Goal: Transaction & Acquisition: Purchase product/service

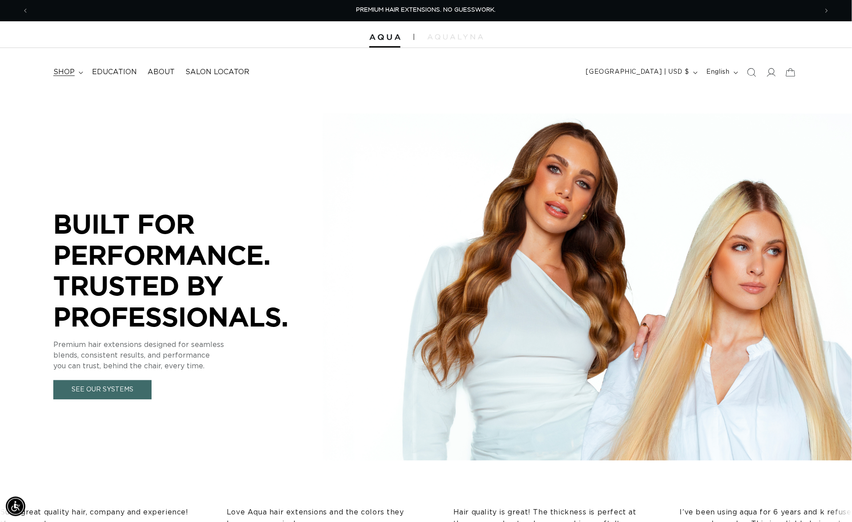
click at [72, 72] on span "shop" at bounding box center [63, 72] width 21 height 9
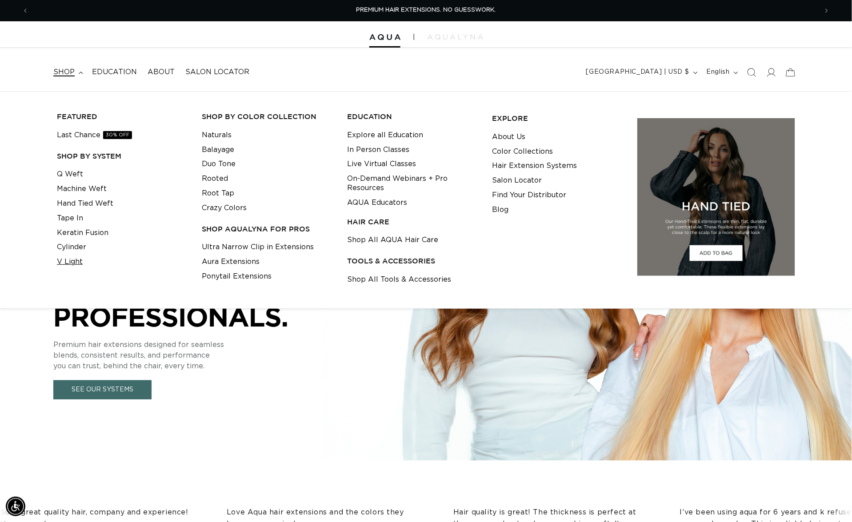
click at [75, 262] on link "V Light" at bounding box center [70, 262] width 26 height 15
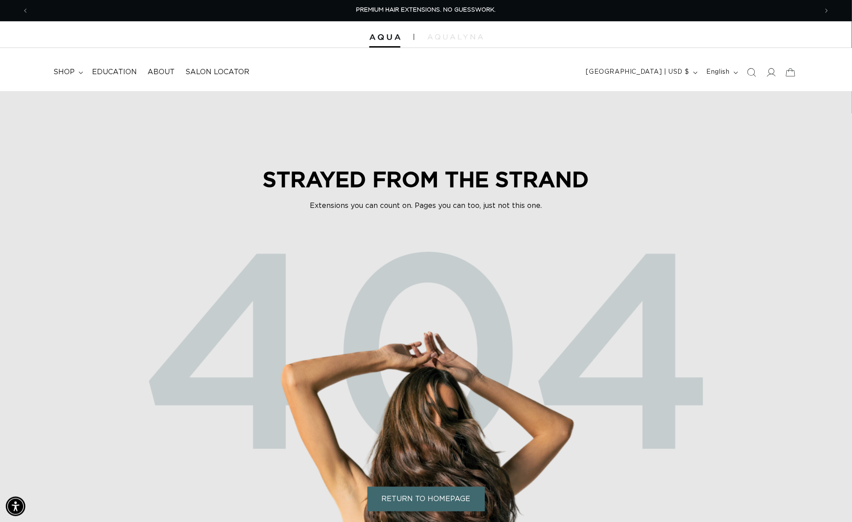
scroll to position [0, 1575]
click at [381, 38] on img at bounding box center [384, 37] width 31 height 6
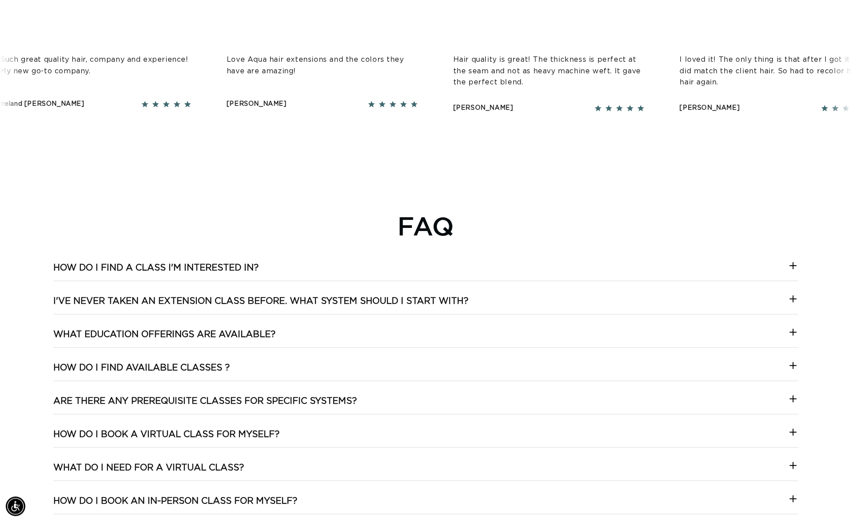
scroll to position [0, 1575]
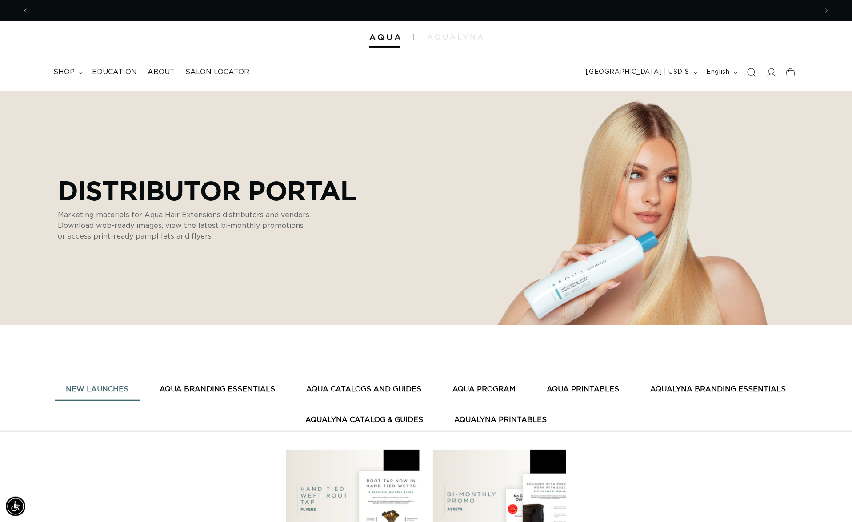
scroll to position [0, 1575]
click at [77, 70] on summary "shop" at bounding box center [67, 72] width 39 height 20
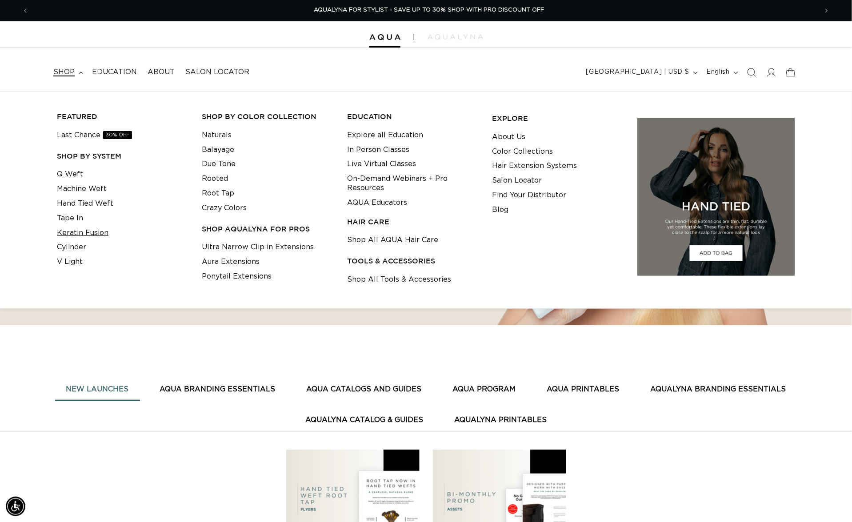
click at [76, 236] on link "Keratin Fusion" at bounding box center [83, 233] width 52 height 15
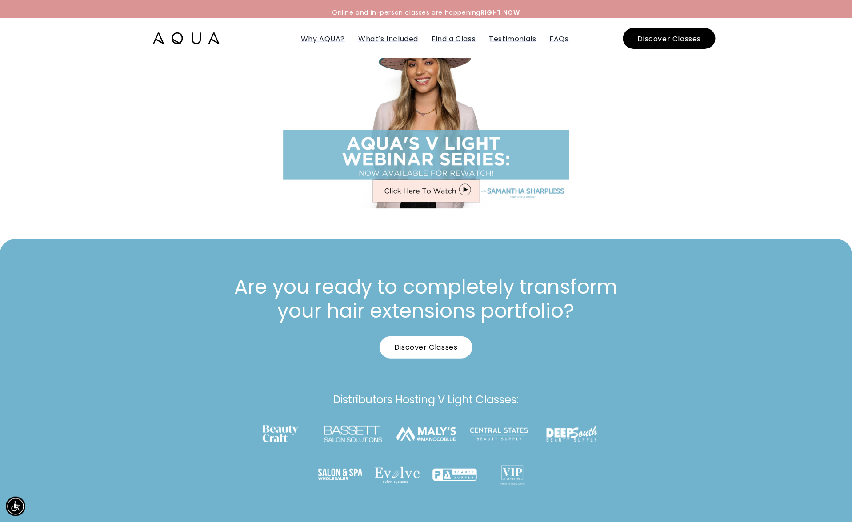
scroll to position [4104, 0]
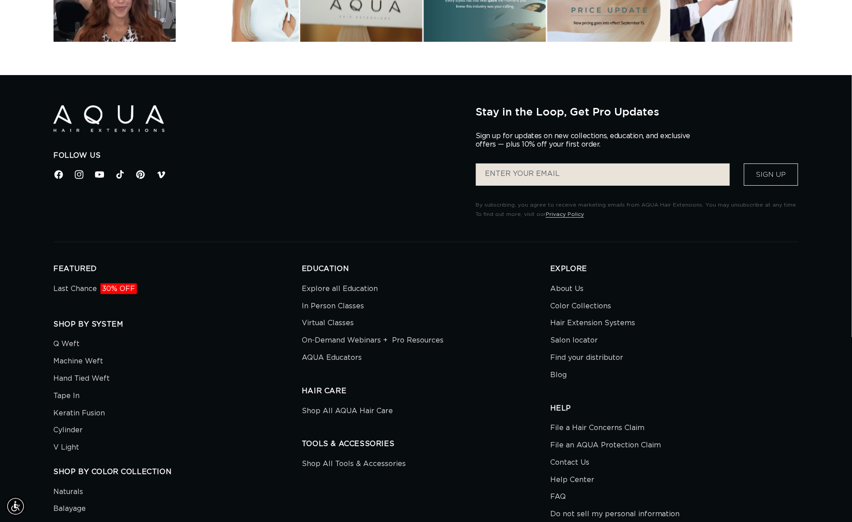
scroll to position [0, 1575]
click at [167, 180] on icon at bounding box center [161, 175] width 12 height 12
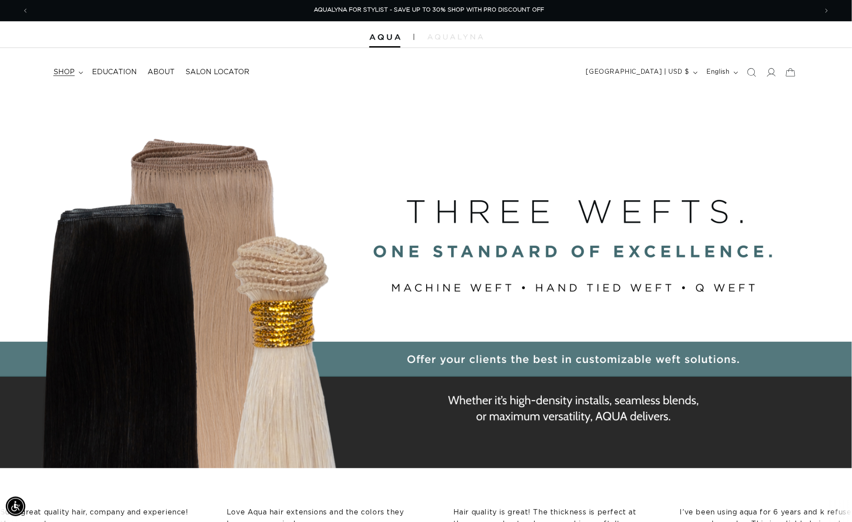
click at [69, 68] on span "shop" at bounding box center [63, 72] width 21 height 9
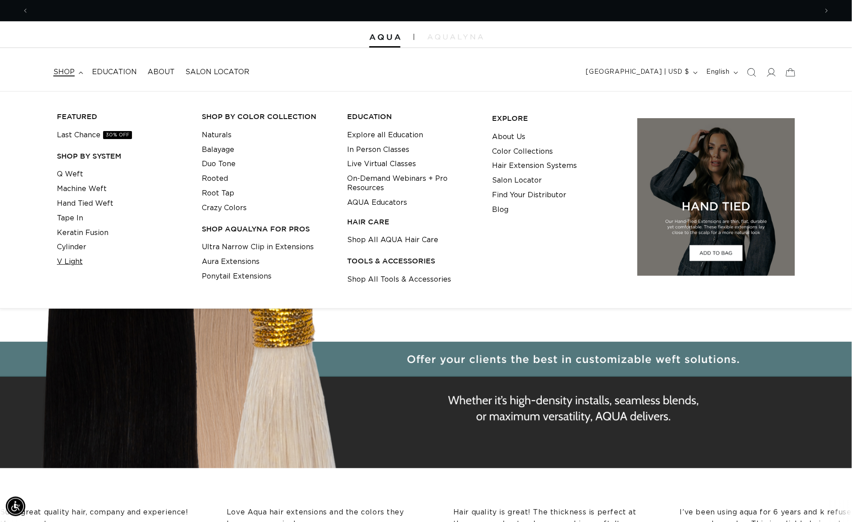
click at [76, 262] on link "V Light" at bounding box center [70, 262] width 26 height 15
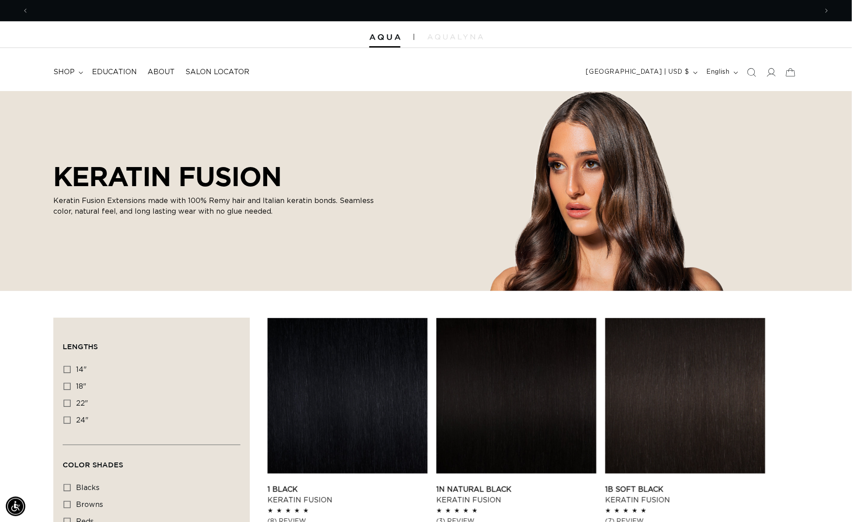
scroll to position [0, 787]
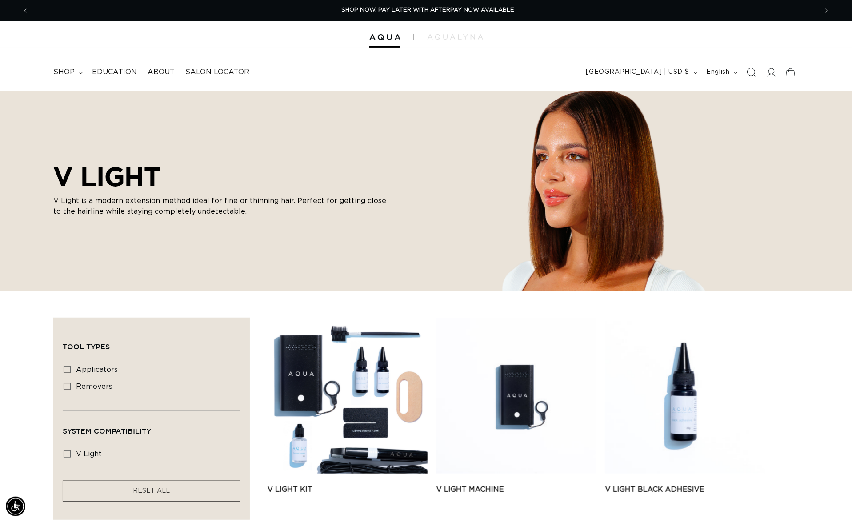
click at [747, 75] on icon "Search" at bounding box center [751, 72] width 9 height 9
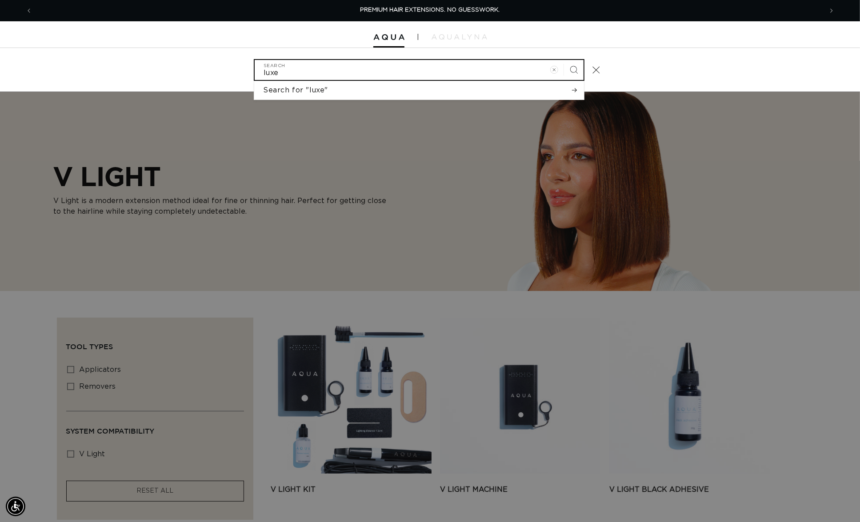
type input "luxe"
click at [582, 70] on button "Search" at bounding box center [574, 70] width 20 height 20
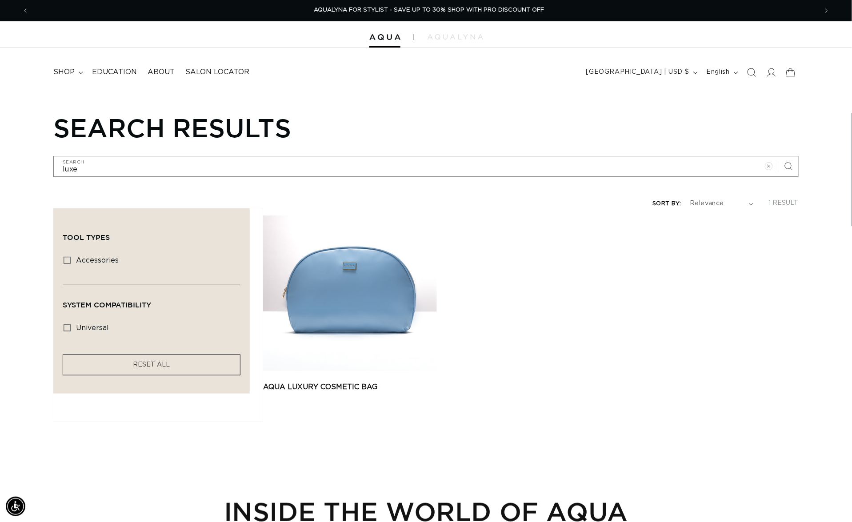
scroll to position [0, 1575]
click at [63, 75] on span "shop" at bounding box center [63, 72] width 21 height 9
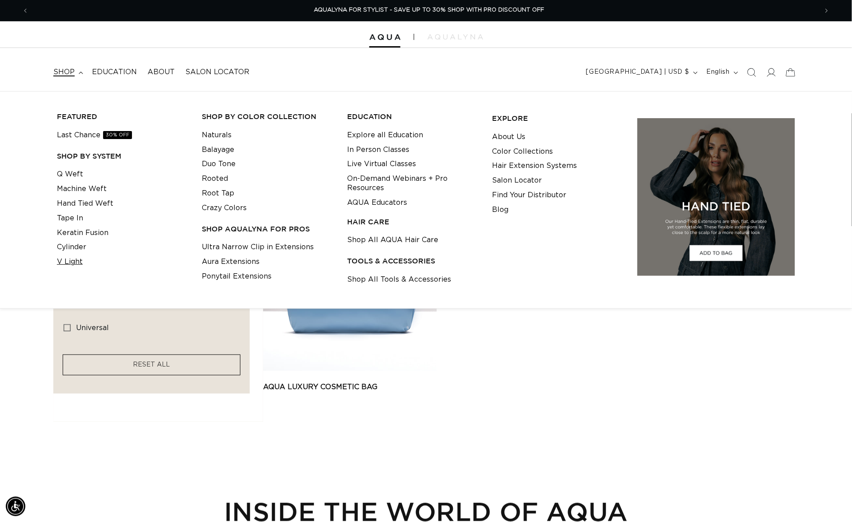
click at [72, 264] on link "V Light" at bounding box center [70, 262] width 26 height 15
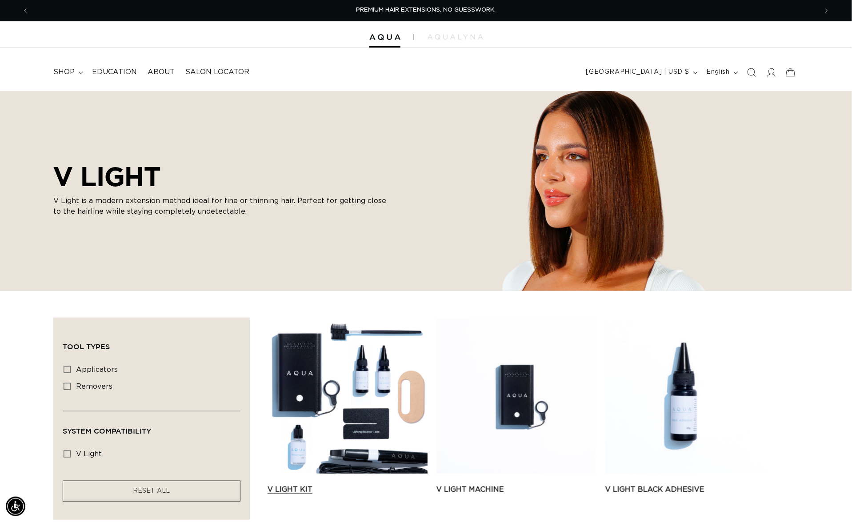
click at [400, 484] on link "V Light Kit" at bounding box center [348, 489] width 160 height 11
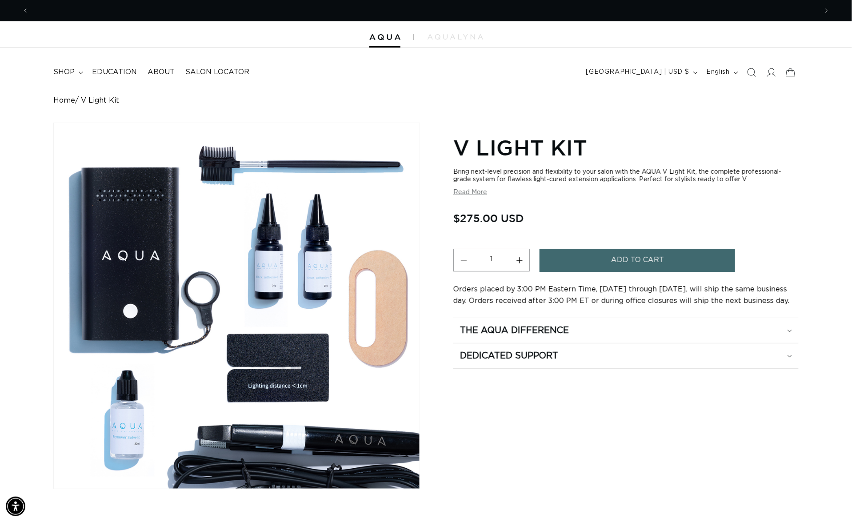
scroll to position [0, 1575]
